Goal: Task Accomplishment & Management: Manage account settings

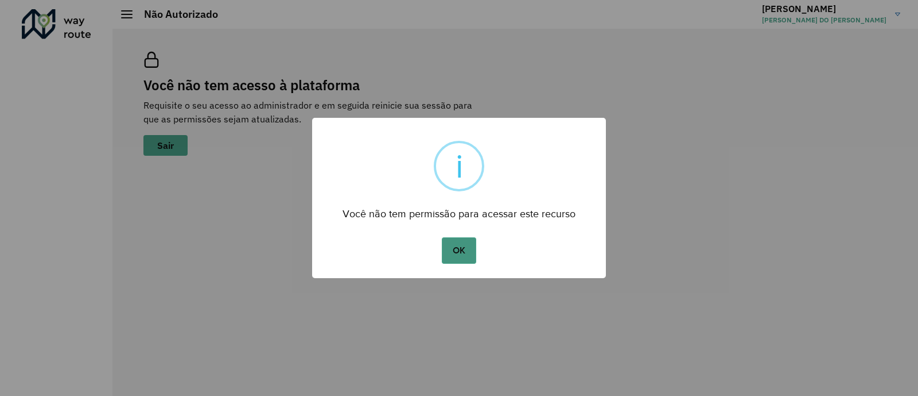
click at [463, 245] on button "OK" at bounding box center [459, 250] width 34 height 26
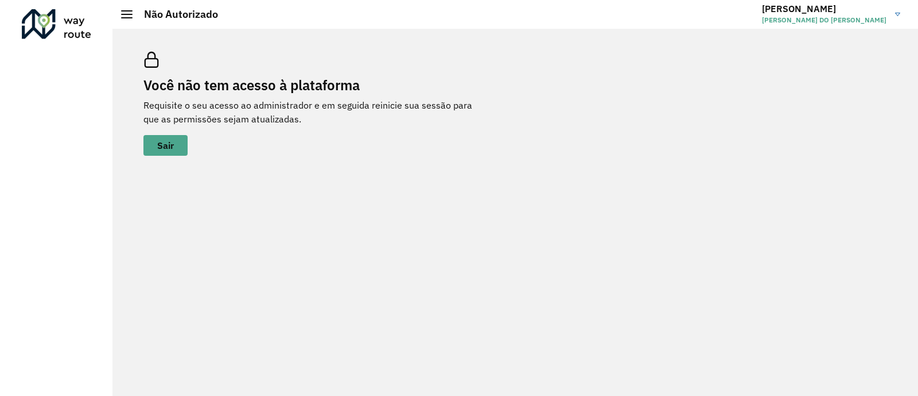
click at [842, 24] on span "[PERSON_NAME] DO [PERSON_NAME]" at bounding box center [824, 20] width 125 height 10
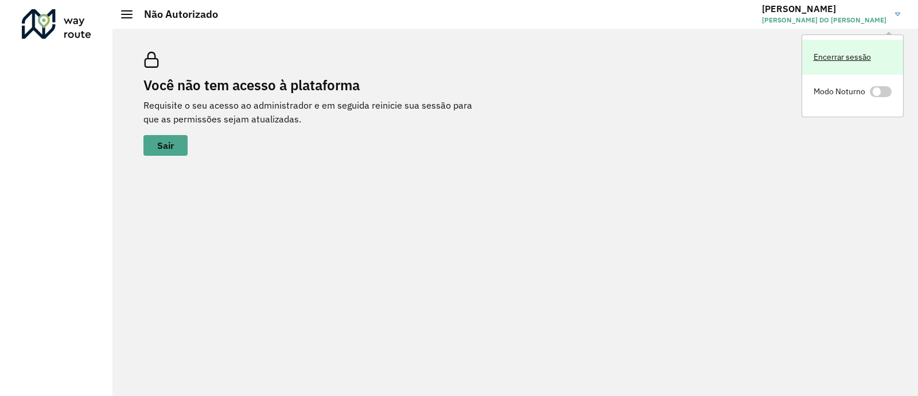
click at [850, 61] on link "Encerrar sessão" at bounding box center [853, 57] width 101 height 35
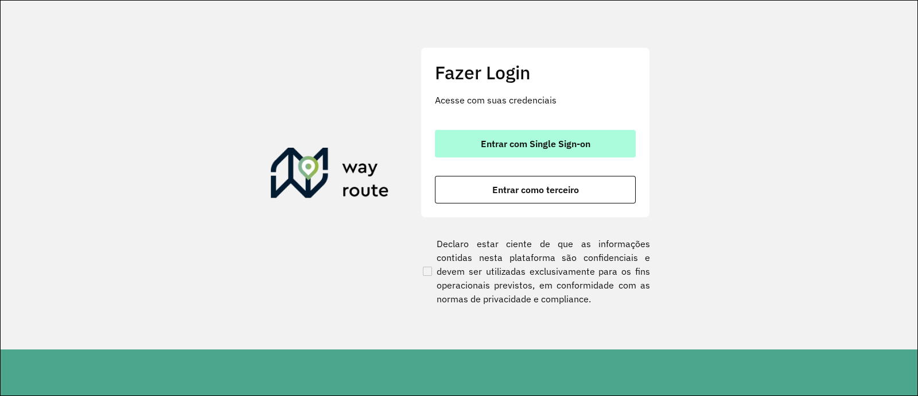
click at [533, 151] on button "Entrar com Single Sign-on" at bounding box center [535, 144] width 201 height 28
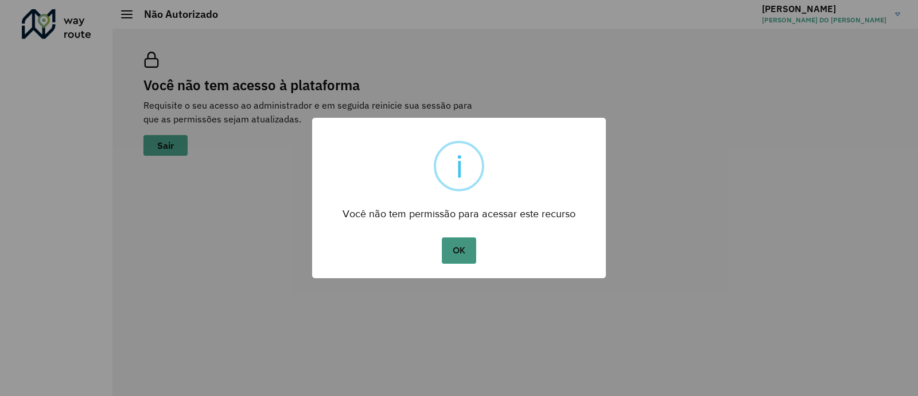
click at [459, 252] on button "OK" at bounding box center [459, 250] width 34 height 26
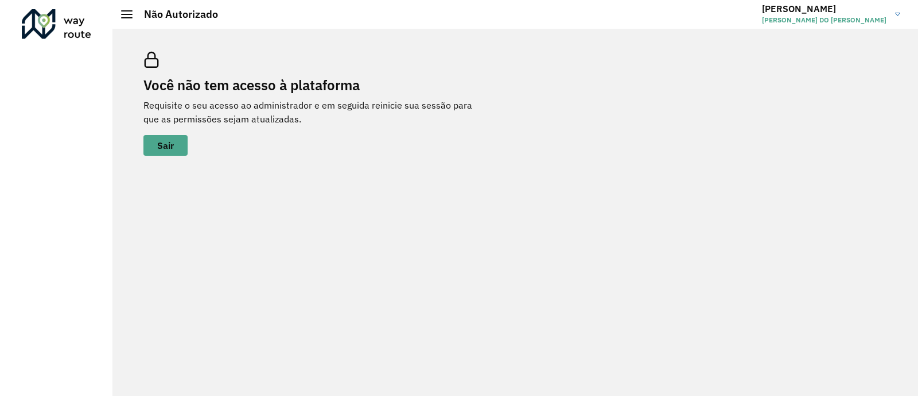
click at [57, 28] on div at bounding box center [56, 24] width 69 height 30
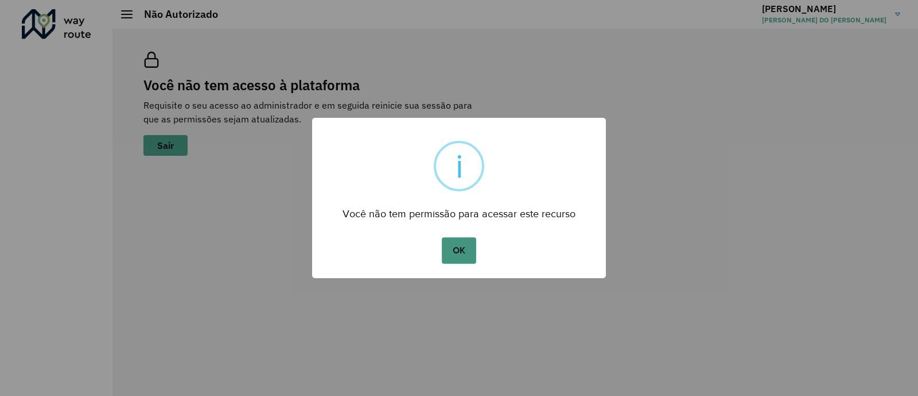
click at [454, 246] on button "OK" at bounding box center [459, 250] width 34 height 26
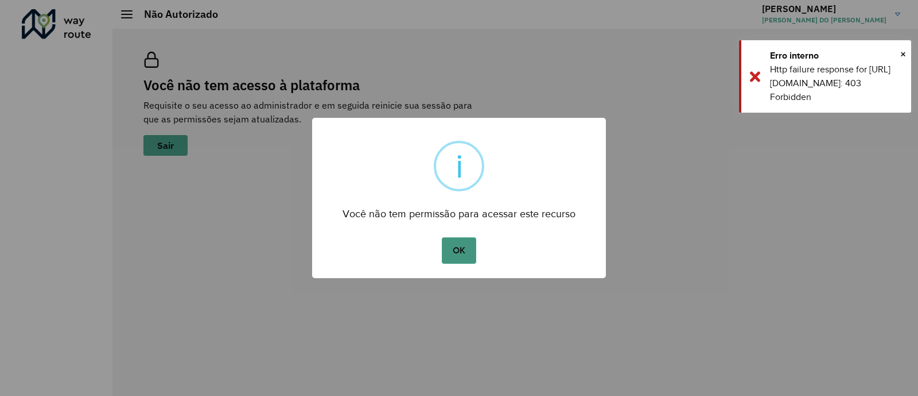
click at [464, 251] on button "OK" at bounding box center [459, 250] width 34 height 26
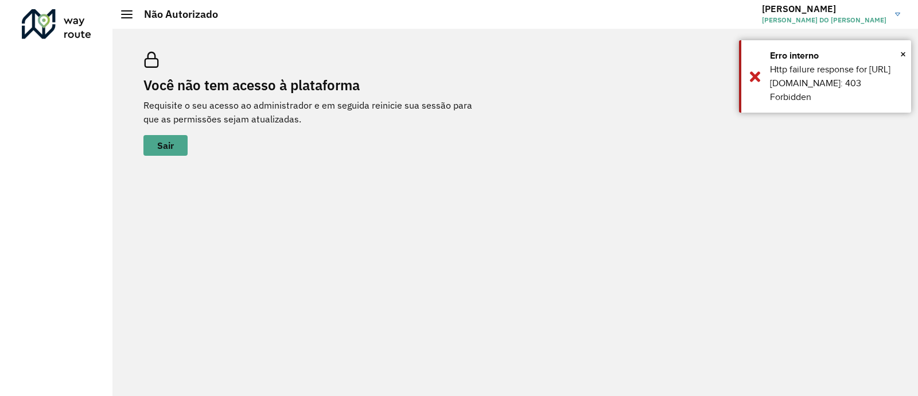
click at [133, 18] on h2 "Não Autorizado" at bounding box center [176, 14] width 86 height 13
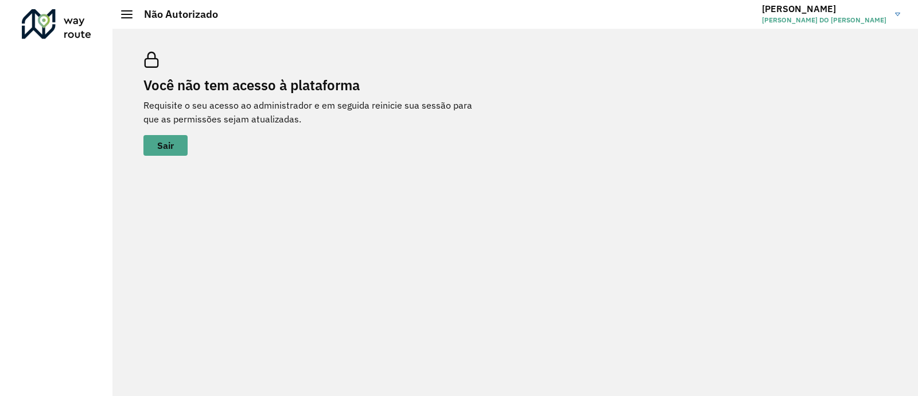
click at [890, 11] on link "JEAN JEAN RIBEIRO DO PRADO" at bounding box center [835, 14] width 147 height 30
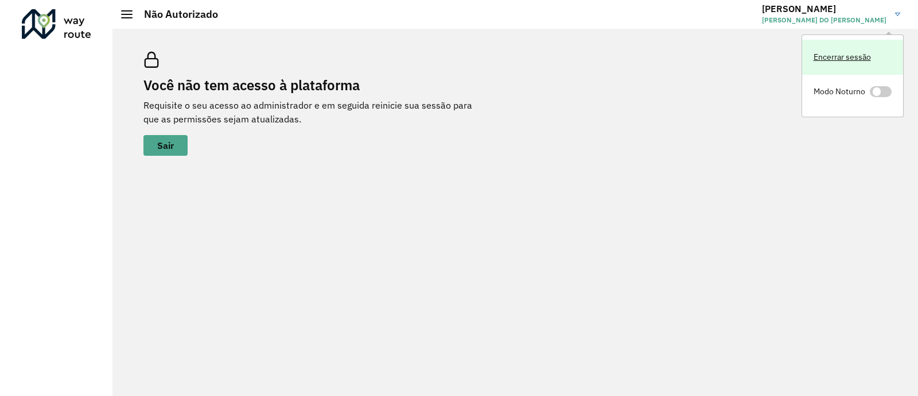
click at [835, 57] on link "Encerrar sessão" at bounding box center [853, 57] width 101 height 35
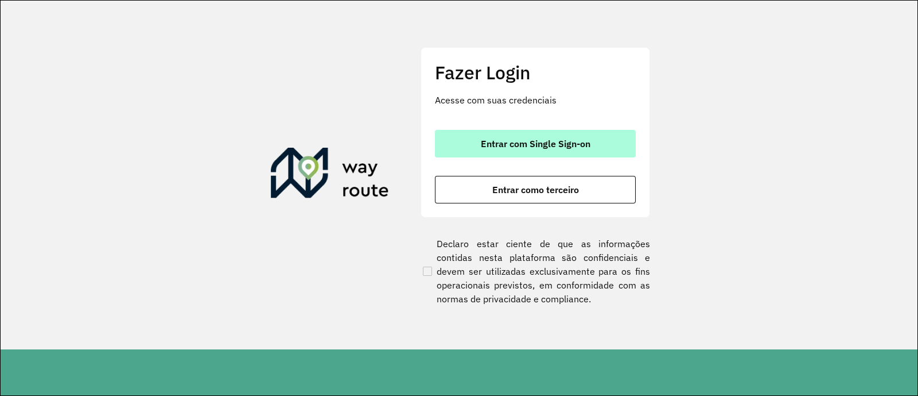
click at [529, 146] on span "Entrar com Single Sign-on" at bounding box center [536, 143] width 110 height 9
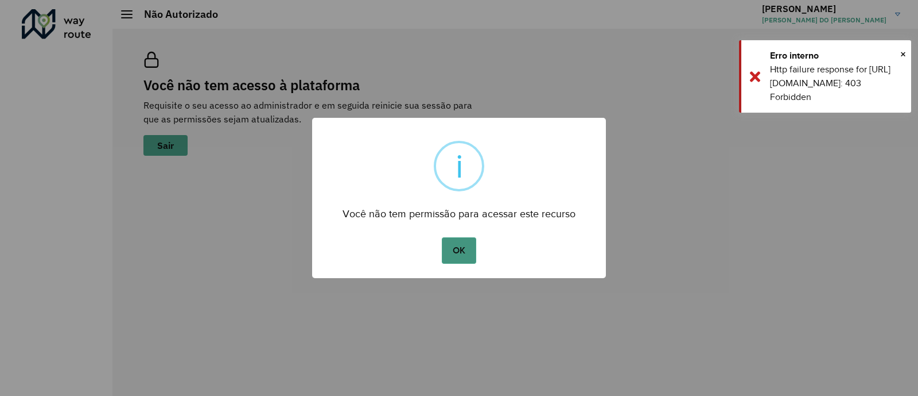
click at [471, 261] on button "OK" at bounding box center [459, 250] width 34 height 26
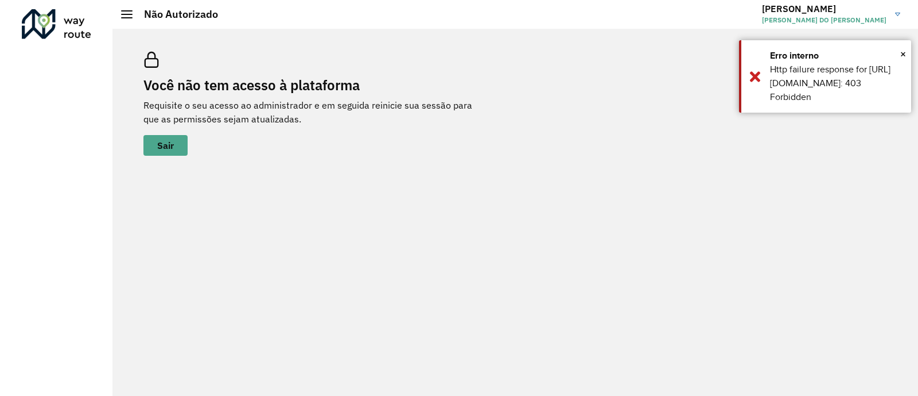
click at [901, 5] on link "JEAN JEAN RIBEIRO DO PRADO" at bounding box center [835, 14] width 147 height 30
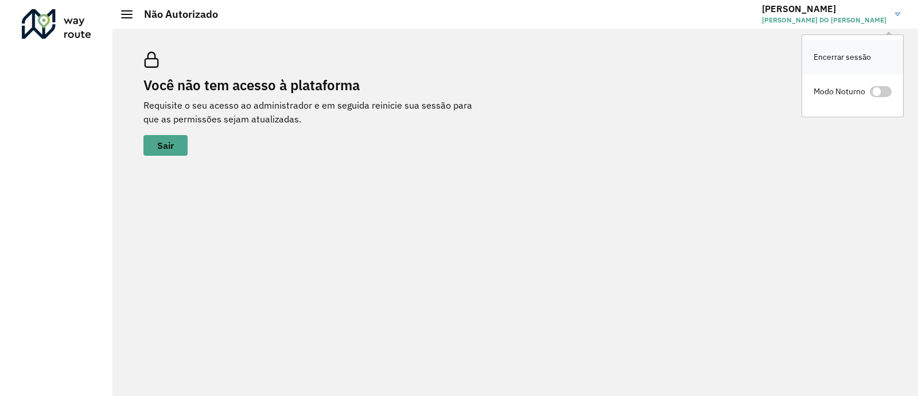
click at [843, 69] on link "Encerrar sessão" at bounding box center [853, 57] width 101 height 35
